Goal: Find specific page/section: Find specific page/section

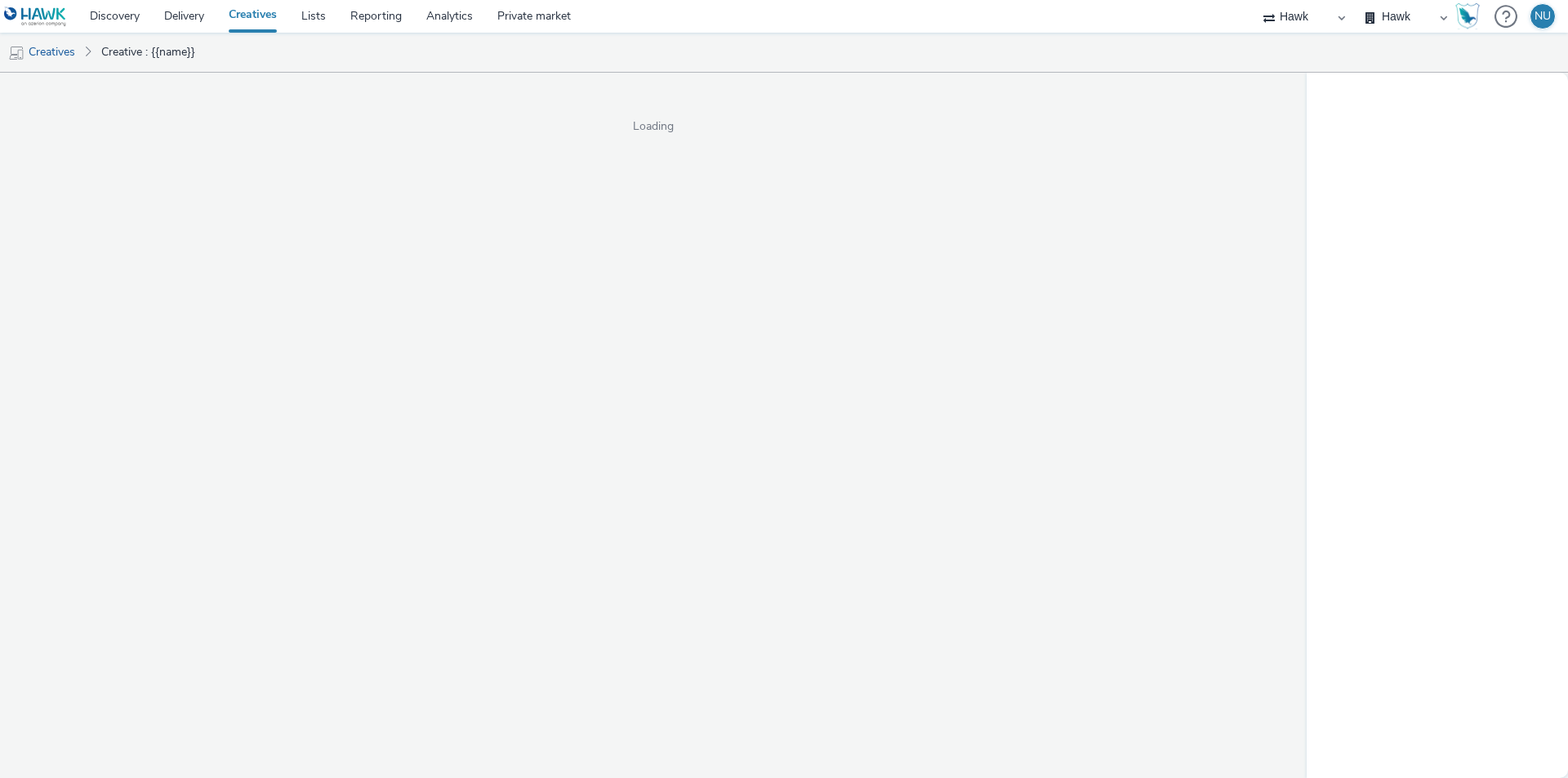
select select "11a7df10-284f-415c-b52a-427acf4c31ae"
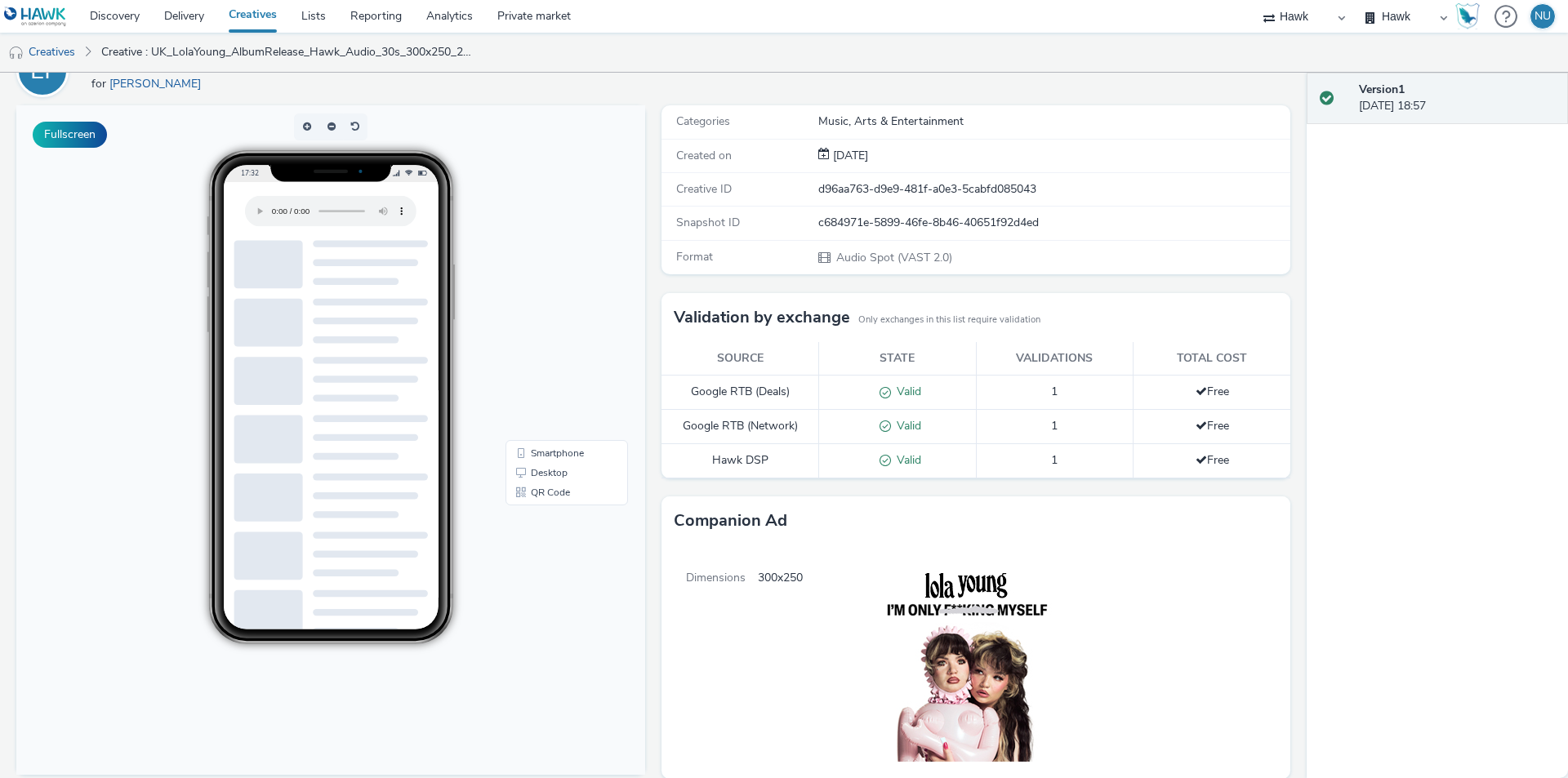
scroll to position [326, 0]
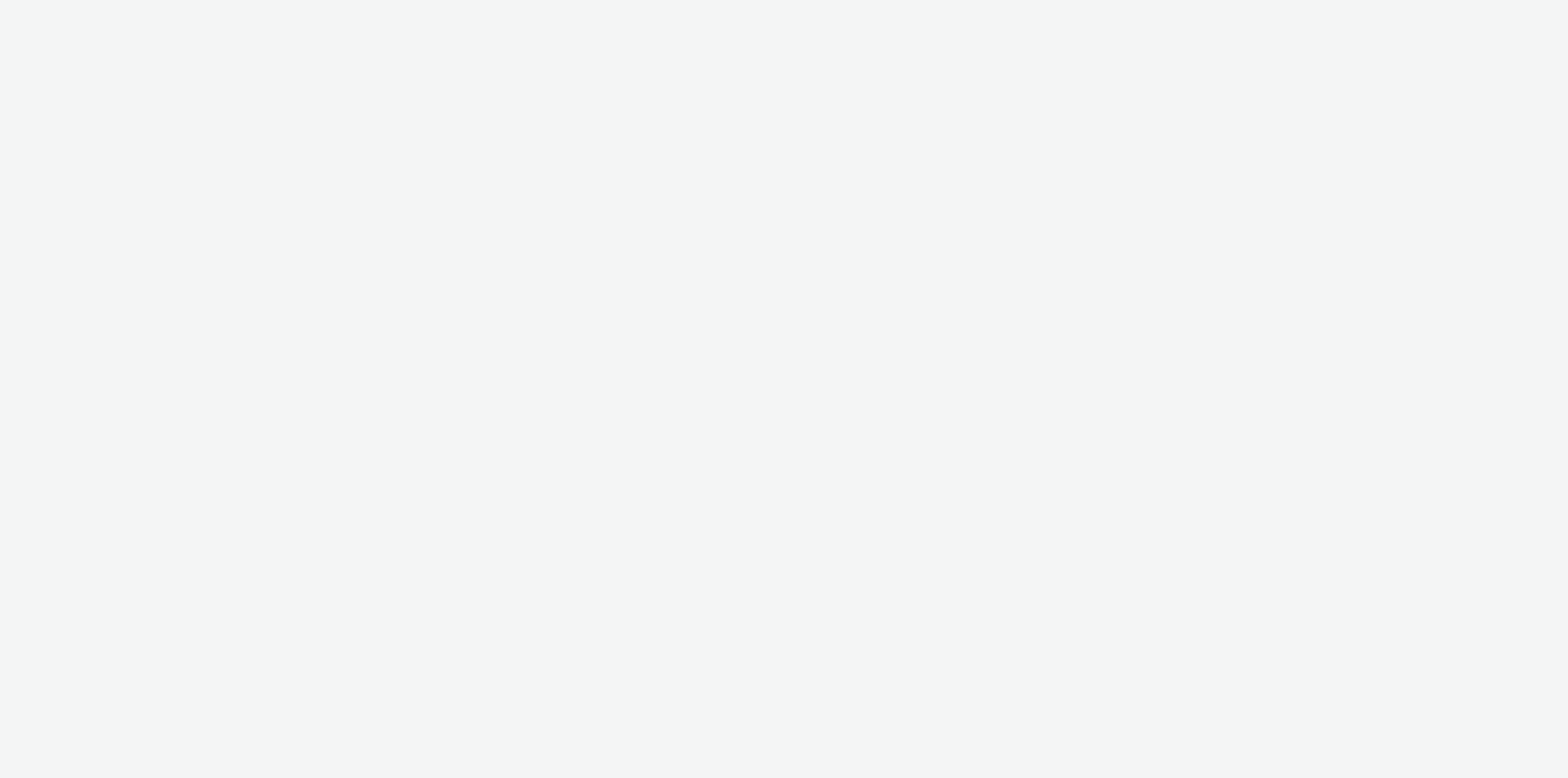
select select "11a7df10-284f-415c-b52a-427acf4c31ae"
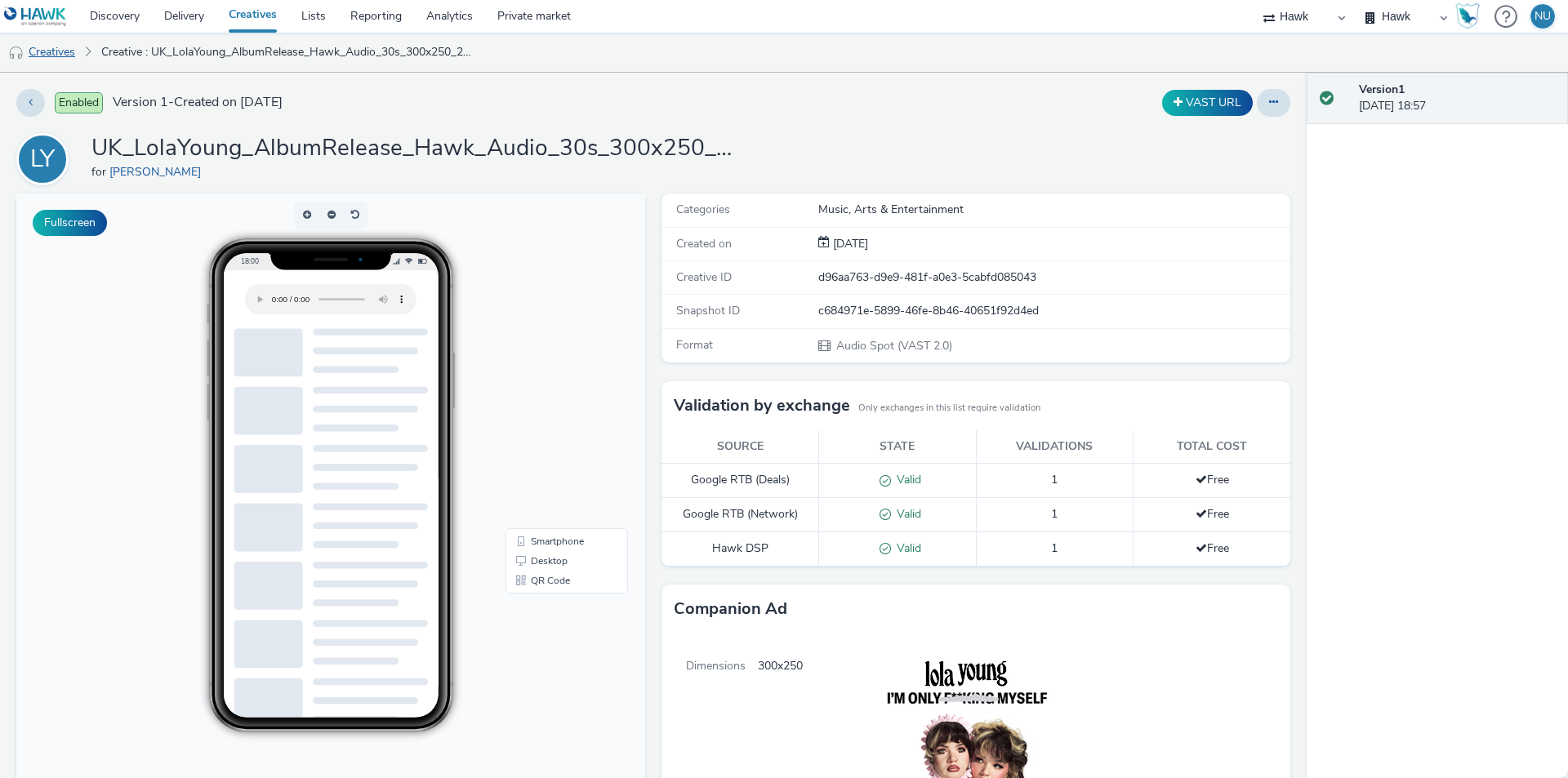
click at [58, 50] on link "Creatives" at bounding box center [42, 53] width 83 height 40
